Goal: Check status: Check status

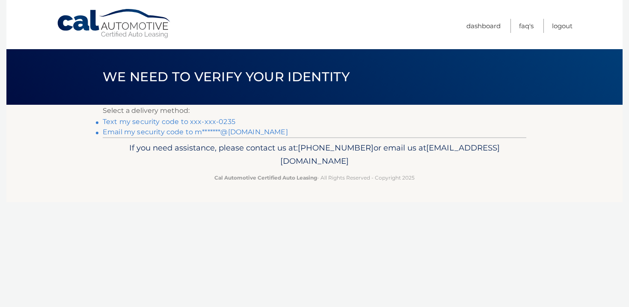
click at [207, 134] on link "Email my security code to m*******@gmail.com" at bounding box center [195, 132] width 185 height 8
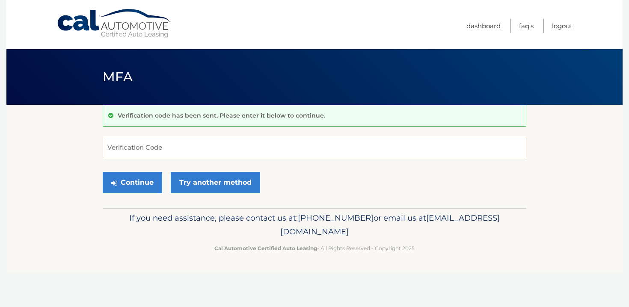
click at [202, 141] on input "Verification Code" at bounding box center [315, 147] width 424 height 21
paste input "897418"
click at [147, 191] on button "Continue" at bounding box center [133, 182] width 60 height 21
type input "897418"
click at [137, 187] on button "Continue" at bounding box center [133, 182] width 60 height 21
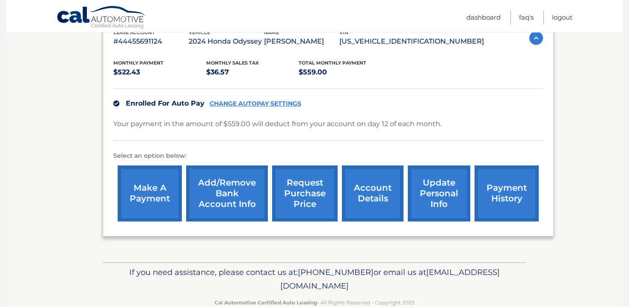
scroll to position [160, 0]
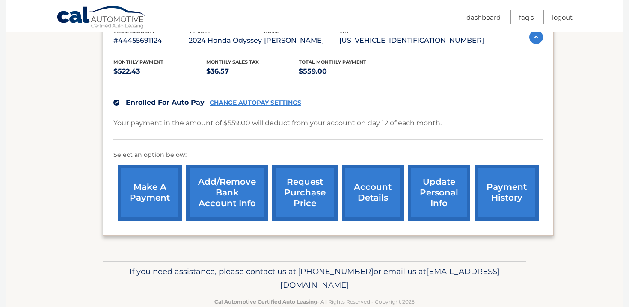
click at [488, 190] on link "payment history" at bounding box center [507, 193] width 64 height 56
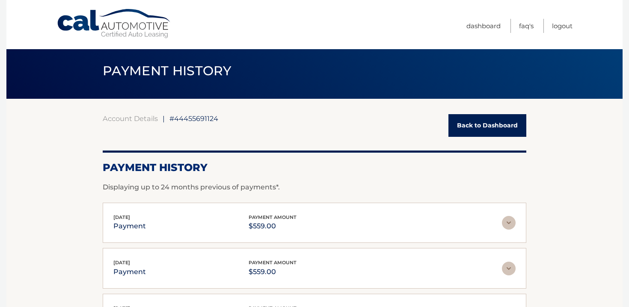
scroll to position [6, 0]
